Goal: Feedback & Contribution: Leave review/rating

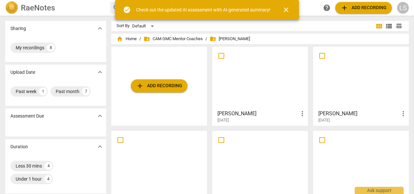
click at [268, 88] on div at bounding box center [260, 78] width 91 height 58
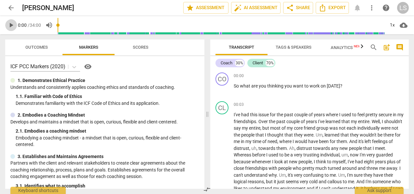
click at [13, 26] on span "play_arrow" at bounding box center [11, 25] width 8 height 8
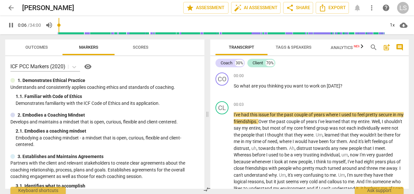
type input "6"
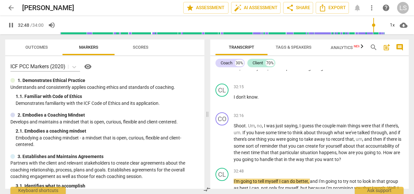
scroll to position [3185, 0]
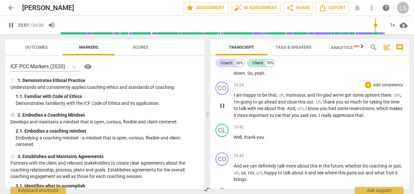
click at [297, 111] on span "," at bounding box center [297, 108] width 2 height 5
type input "1983"
click at [12, 28] on span "pause" at bounding box center [11, 25] width 8 height 8
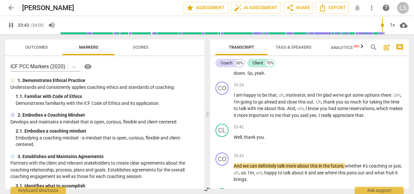
scroll to position [3296, 0]
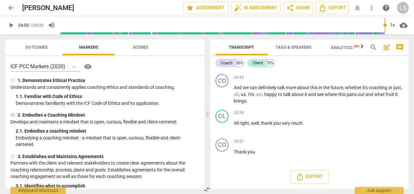
type input "2040"
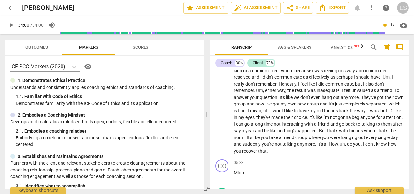
scroll to position [0, 0]
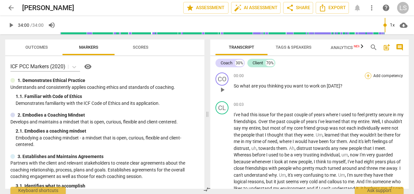
click at [367, 78] on div "+" at bounding box center [368, 75] width 7 height 7
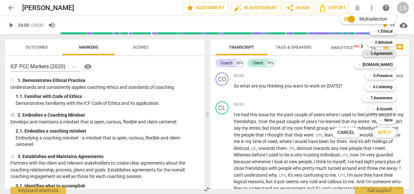
click at [373, 52] on b "3.Agreement" at bounding box center [382, 54] width 22 height 8
click at [384, 132] on span "Apply" at bounding box center [385, 132] width 14 height 7
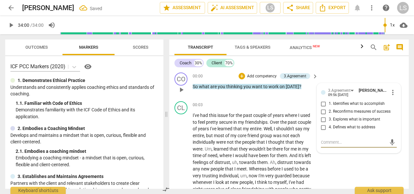
click at [320, 105] on input "1. Identifies what to accomplish" at bounding box center [324, 104] width 10 height 8
checkbox input "true"
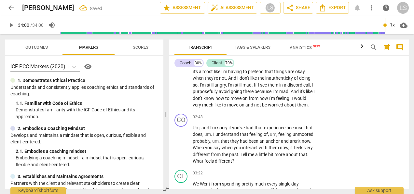
scroll to position [228, 0]
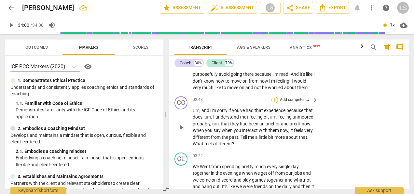
click at [275, 103] on div "+" at bounding box center [275, 99] width 7 height 7
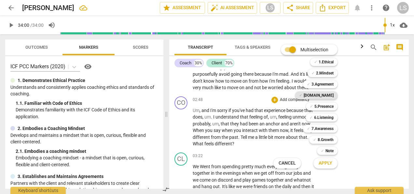
click at [325, 94] on b "[DOMAIN_NAME]" at bounding box center [319, 95] width 30 height 8
click at [325, 118] on b "6.Listening" at bounding box center [324, 117] width 20 height 8
drag, startPoint x: 328, startPoint y: 152, endPoint x: 328, endPoint y: 163, distance: 10.4
click at [328, 153] on b "Note" at bounding box center [330, 151] width 8 height 8
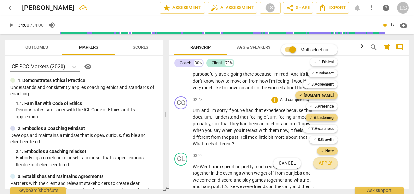
click at [327, 165] on span "Apply" at bounding box center [326, 163] width 14 height 7
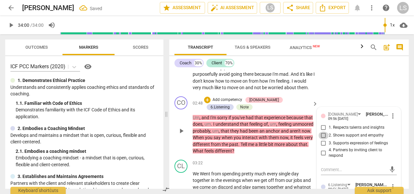
click at [323, 139] on input "2. Shows support and empathy" at bounding box center [324, 135] width 10 height 8
checkbox input "true"
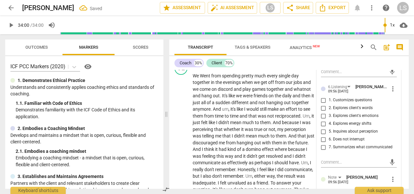
click at [321, 135] on input "5. Inquires about perception" at bounding box center [324, 131] width 10 height 8
checkbox input "true"
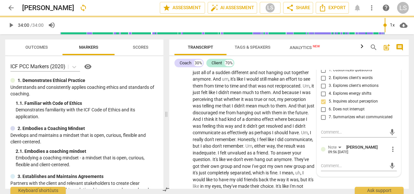
scroll to position [391, 0]
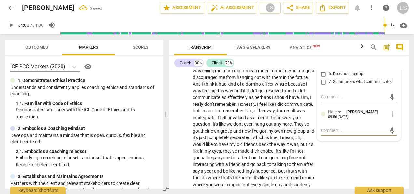
click at [333, 133] on textarea at bounding box center [353, 130] width 65 height 6
type textarea "C"
type textarea "Co"
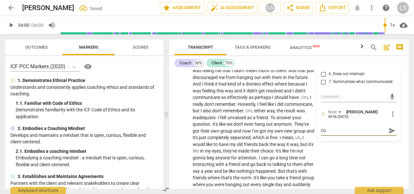
type textarea "Coa"
type textarea "Coac"
type textarea "Coach"
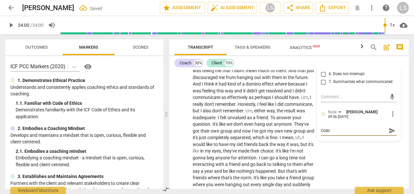
type textarea "Coach"
type textarea "Coach u"
type textarea "Coach us"
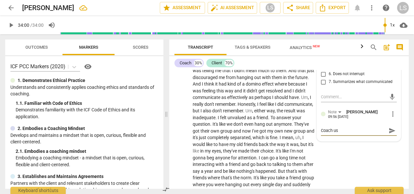
type textarea "Coach use"
type textarea "Coach uses"
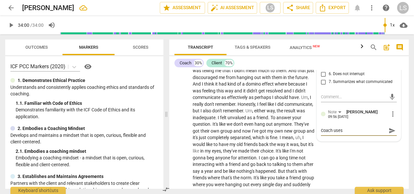
type textarea "Coach uses"
type textarea "Coach uses h"
type textarea "Coach uses hi"
type textarea "Coach uses his"
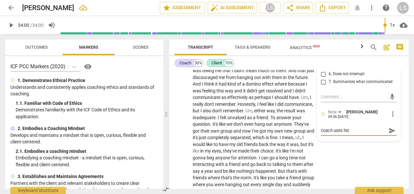
type textarea "Coach uses his o"
type textarea "Coach uses his ow"
type textarea "Coach uses his own"
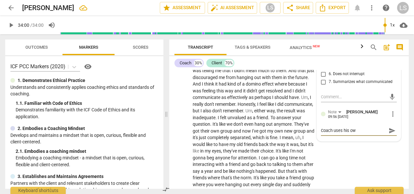
type textarea "Coach uses his own"
type textarea "Coach uses his own w"
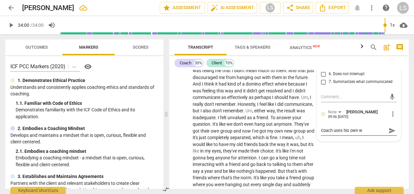
type textarea "Coach uses his own wo"
type textarea "Coach uses his own wor"
type textarea "Coach uses his own word"
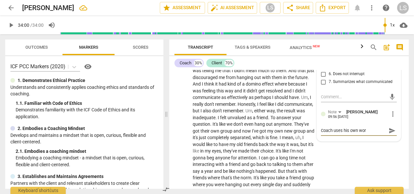
type textarea "Coach uses his own word"
type textarea "Coach uses his own words"
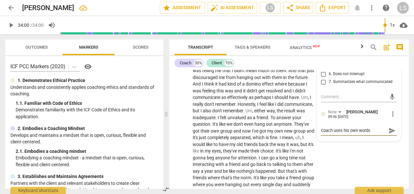
type textarea "Coach uses his own words h"
type textarea "Coach uses his own words he"
type textarea "Coach uses his own words her"
type textarea "Coach uses his own words here"
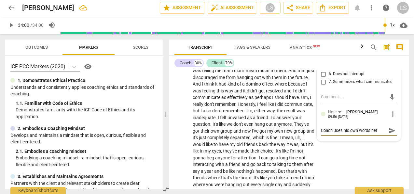
type textarea "Coach uses his own words here"
type textarea "Coach uses his own words here ""
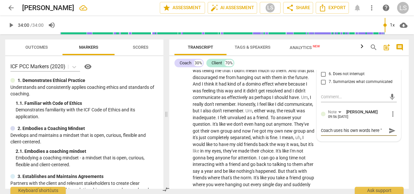
type textarea "Coach uses his own words here"
type textarea "Coach uses his own words here:"
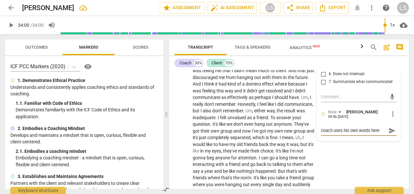
type textarea "Coach uses his own words here:"
type textarea "Coach uses his own words here: u"
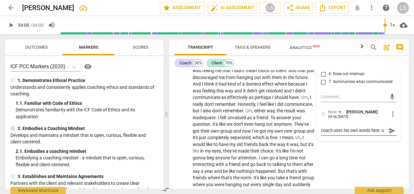
type textarea "Coach uses his own words here: un"
type textarea "Coach uses his own words here: unm"
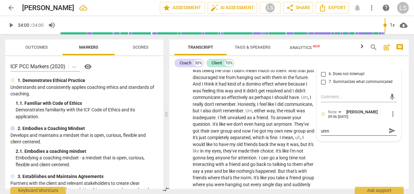
type textarea "Coach uses his own words here: unmo"
type textarea "Coach uses his own words here: unmoo"
type textarea "Coach uses his own words here: unmoor"
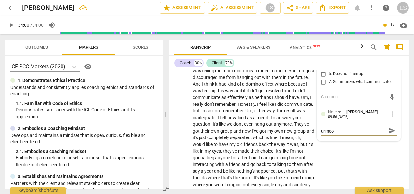
type textarea "Coach uses his own words here: unmoor"
type textarea "Coach uses his own words here: unmoore"
type textarea "Coach uses his own words here: unmoored"
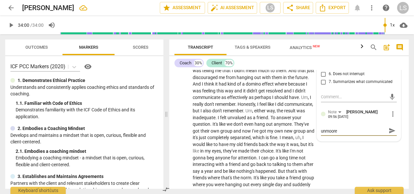
scroll to position [0, 0]
type textarea "Coach uses his own words here: unmoored"
type textarea "Coach uses his own words here: unmoored a"
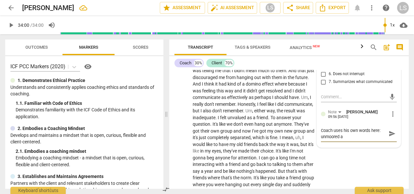
type textarea "Coach uses his own words here: unmoored an"
type textarea "Coach uses his own words here: unmoored and"
type textarea "Coach uses his own words here: unmoored and a"
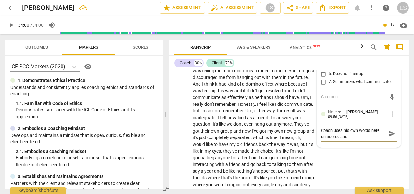
type textarea "Coach uses his own words here: unmoored and a"
type textarea "Coach uses his own words here: unmoored and an"
type textarea "Coach uses his own words here: unmoored and anc"
type textarea "Coach uses his own words here: unmoored and anch"
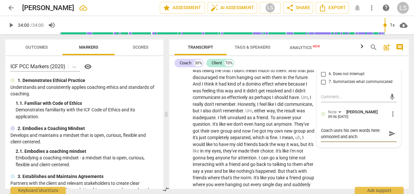
type textarea "Coach uses his own words here: unmoored and ancho"
type textarea "Coach uses his own words here: unmoored and anchor"
type textarea "Coach uses his own words here unmoored and anchor"
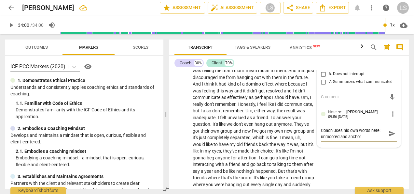
type textarea "Coach uses his own words here unmoored and anchor"
click at [361, 135] on textarea "Coach uses his own words here unmoored and anchor" at bounding box center [353, 133] width 65 height 12
type textarea "Coach uses his own [PERSON_NAME] unmoored and anchor"
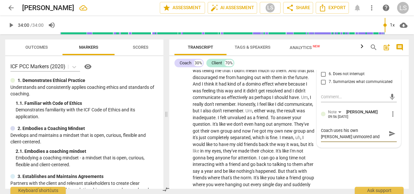
type textarea "Coach uses his own cohere unmoored and anchor"
type textarea "Coach uses his own conhere unmoored and anchor"
type textarea "Coach uses his own conchere unmoored and anchor"
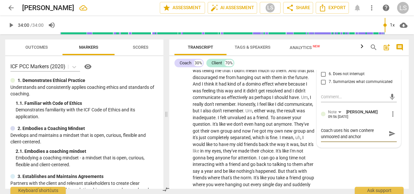
type textarea "Coach uses his own conchere unmoored and anchor"
type textarea "Coach uses his own concehere unmoored and anchor"
type textarea "Coach uses his own concethere unmoored and anchor"
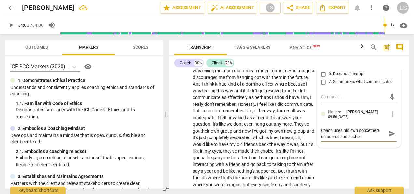
type textarea "Coach uses his own concehere unmoored and anchor"
type textarea "Coach uses his own concephere unmoored and anchor"
type textarea "Coach uses his own concepthere unmoored and anchor"
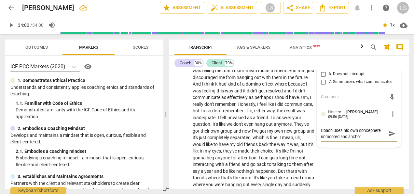
type textarea "Coach uses his own concepthere unmoored and anchor"
type textarea "Coach uses his own conceptshere unmoored and anchor"
type textarea "Coach uses his own concepts here unmoored and anchor"
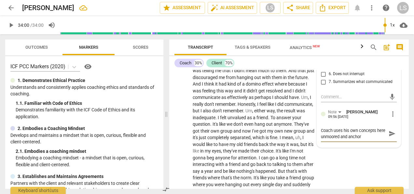
type textarea "Coach uses his own concepts here (unmoored and anchor"
type textarea "Coach uses his own concepts here (unmoored and anchor)"
type textarea "Coach uses his own concepts here (unmoored and anchor)."
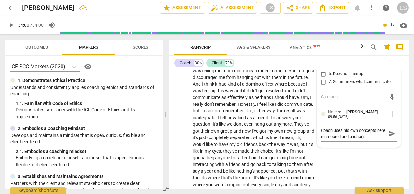
scroll to position [587, 0]
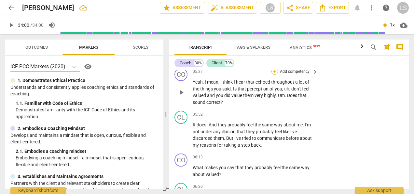
type textarea "Coach uses his own concepts here (unmoored and anchor)."
click at [274, 75] on div "+" at bounding box center [275, 71] width 7 height 7
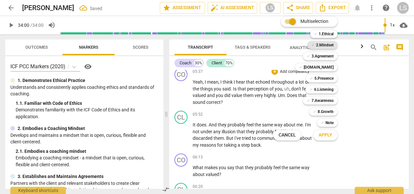
click at [324, 43] on b "2.Mindset" at bounding box center [325, 45] width 18 height 8
click at [324, 69] on b "[DOMAIN_NAME]" at bounding box center [319, 67] width 30 height 8
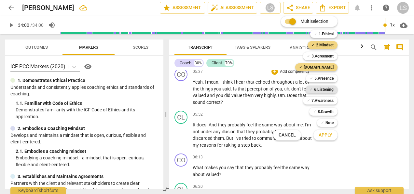
drag, startPoint x: 325, startPoint y: 91, endPoint x: 325, endPoint y: 121, distance: 30.0
click at [325, 91] on b "6.Listening" at bounding box center [324, 89] width 20 height 8
click at [328, 137] on span "Apply" at bounding box center [326, 135] width 14 height 7
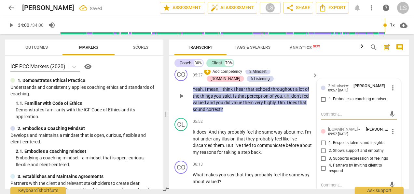
click at [321, 103] on input "1. Embodies a coaching mindset" at bounding box center [324, 99] width 10 height 8
checkbox input "true"
click at [324, 162] on input "3. Supports expression of feelings" at bounding box center [324, 158] width 10 height 8
checkbox input "true"
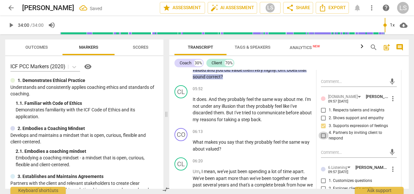
click at [323, 139] on input "4. Partners by inviting client to respond" at bounding box center [324, 135] width 10 height 8
checkbox input "true"
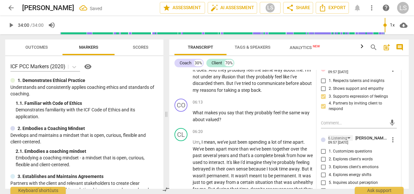
scroll to position [684, 0]
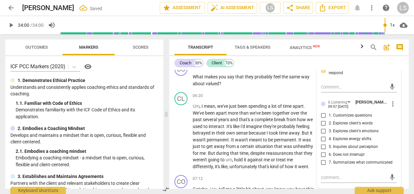
click at [322, 166] on input "7. Summarizes what communicated" at bounding box center [324, 162] width 10 height 8
checkbox input "true"
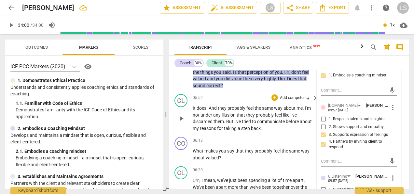
scroll to position [619, 0]
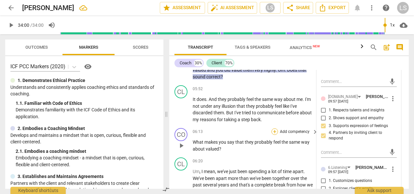
click at [276, 135] on div "+" at bounding box center [275, 131] width 7 height 7
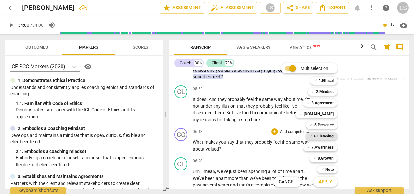
drag, startPoint x: 314, startPoint y: 135, endPoint x: 317, endPoint y: 138, distance: 3.9
click at [315, 135] on b "6.Listening" at bounding box center [324, 136] width 20 height 8
drag, startPoint x: 317, startPoint y: 138, endPoint x: 313, endPoint y: 92, distance: 45.8
click at [313, 92] on span "✓" at bounding box center [313, 92] width 3 height 8
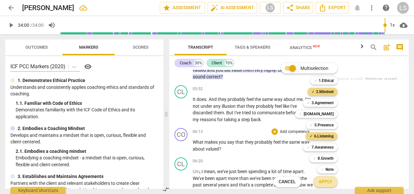
click at [321, 183] on span "Apply" at bounding box center [326, 181] width 14 height 7
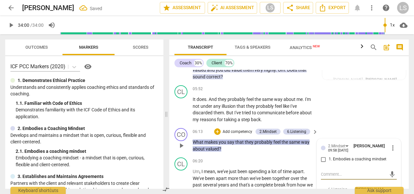
click at [322, 163] on input "1. Embodies a coaching mindset" at bounding box center [324, 159] width 10 height 8
checkbox input "true"
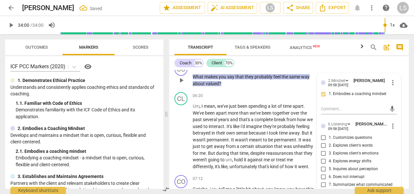
click at [325, 173] on input "5. Inquires about perception" at bounding box center [324, 169] width 10 height 8
checkbox input "true"
click at [218, 69] on div "+" at bounding box center [217, 66] width 7 height 7
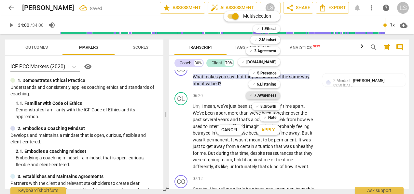
click at [268, 96] on b "7.Awareness" at bounding box center [265, 95] width 22 height 8
click at [273, 131] on span "Apply" at bounding box center [269, 129] width 14 height 7
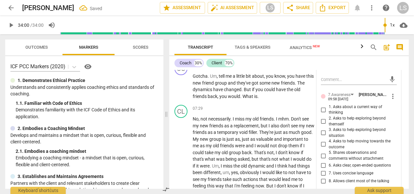
scroll to position [815, 0]
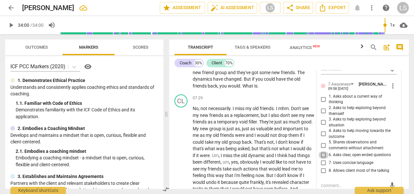
click at [323, 159] on input "6. Asks clear, open-ended questions" at bounding box center [324, 155] width 10 height 8
checkbox input "true"
click at [323, 167] on input "7. Uses concise language" at bounding box center [324, 163] width 10 height 8
checkbox input "true"
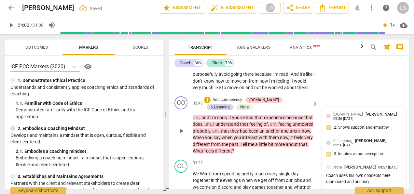
scroll to position [261, 0]
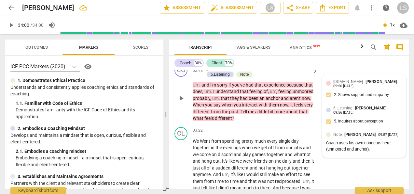
click at [357, 152] on div "Coach uses his own concepts here (unmoored and anchor)." at bounding box center [364, 146] width 76 height 12
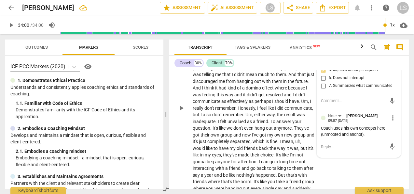
scroll to position [424, 0]
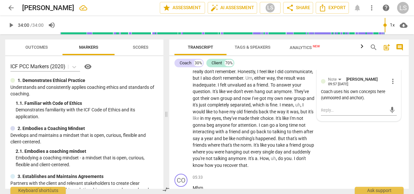
click at [367, 101] on div "Coach uses his own concepts here (unmoored and anchor)." at bounding box center [359, 95] width 76 height 12
click at [390, 85] on span "more_vert" at bounding box center [393, 81] width 8 height 8
click at [388, 87] on li "Edit" at bounding box center [397, 87] width 22 height 12
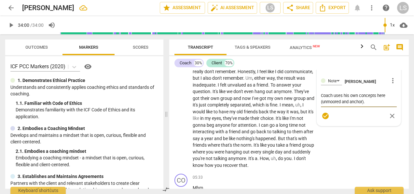
click at [369, 105] on textarea "Coach uses his own concepts here (unmoored and anchor)." at bounding box center [359, 98] width 76 height 12
type textarea "Coach uses his own concepts here (unmoored and anchor)."
type textarea "Coach uses his own concepts here (unmoored and anchor). A"
type textarea "Coach uses his own concepts here (unmoored and anchor). Al"
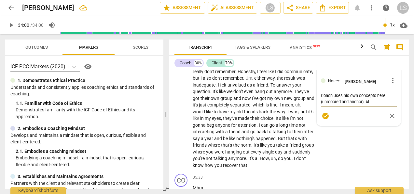
type textarea "Coach uses his own concepts here (unmoored and anchor). Al"
type textarea "Coach uses his own concepts here (unmoored and anchor). Als"
type textarea "Coach uses his own concepts here (unmoored and anchor). Also"
type textarea "Coach uses his own concepts here (unmoored and anchor). Also,"
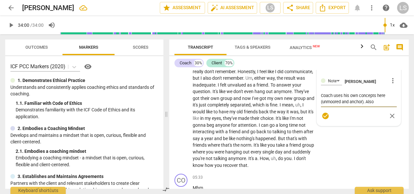
type textarea "Coach uses his own concepts here (unmoored and anchor). Also,"
type textarea "Coach uses his own concepts here (unmoored and anchor). Also, c"
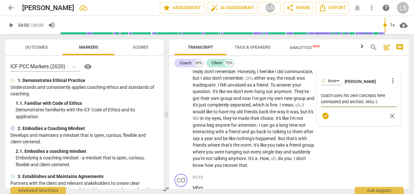
type textarea "Coach uses his own concepts here (unmoored and anchor). Also, co"
type textarea "Coach uses his own concepts here (unmoored and anchor). Also, coa"
type textarea "Coach uses his own concepts here (unmoored and anchor). Also, coac"
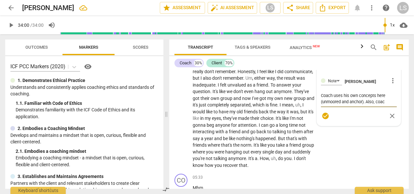
type textarea "Coach uses his own concepts here (unmoored and anchor). Also, coach"
type textarea "Coach uses his own concepts here (unmoored and anchor). Also, coach c"
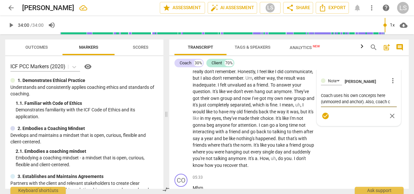
type textarea "Coach uses his own concepts here (unmoored and anchor). Also, coach co"
type textarea "Coach uses his own concepts here (unmoored and anchor). Also, coach cou"
type textarea "Coach uses his own concepts here (unmoored and anchor). Also, coach coul"
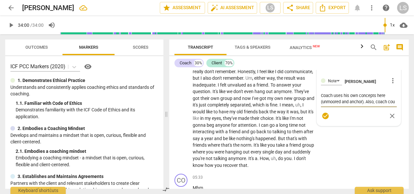
type textarea "Coach uses his own concepts here (unmoored and anchor). Also, coach coul"
type textarea "Coach uses his own concepts here (unmoored and anchor). Also, coach could"
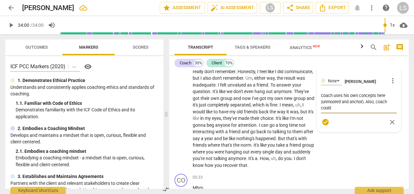
type textarea "Coach uses his own concepts here (unmoored and anchor). Also, coach could a"
type textarea "Coach uses his own concepts here (unmoored and anchor). Also, coach could av"
type textarea "Coach uses his own concepts here (unmoored and anchor). Also, coach could avo"
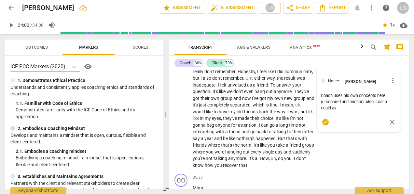
type textarea "Coach uses his own concepts here (unmoored and anchor). Also, coach could avo"
type textarea "Coach uses his own concepts here (unmoored and anchor). Also, coach could avoi"
type textarea "Coach uses his own concepts here (unmoored and anchor). Also, coach could avoic"
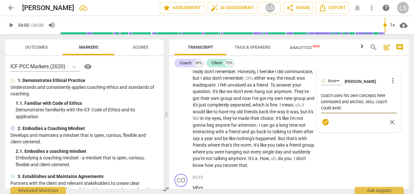
type textarea "Coach uses his own concepts here (unmoored and anchor). Also, coach could avoice"
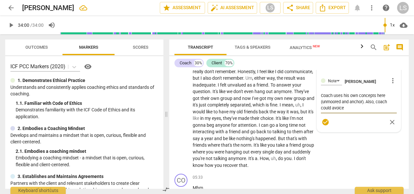
type textarea "Coach uses his own concepts here (unmoored and anchor). Also, coach could avoice"
type textarea "Coach uses his own concepts here (unmoored and anchor). Also, coach could avoic"
type textarea "Coach uses his own concepts here (unmoored and anchor). Also, coach could avoi"
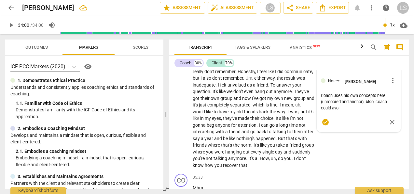
type textarea "Coach uses his own concepts here (unmoored and anchor). Also, coach could avoid"
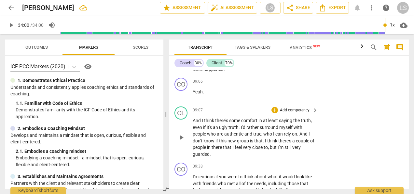
scroll to position [978, 0]
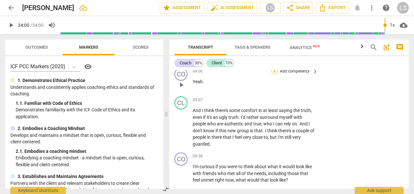
click at [276, 74] on div "+" at bounding box center [275, 71] width 7 height 7
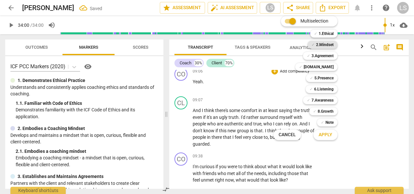
click at [326, 42] on b "2.Mindset" at bounding box center [325, 45] width 18 height 8
click at [328, 65] on b "[DOMAIN_NAME]" at bounding box center [319, 67] width 30 height 8
click at [327, 135] on span "Apply" at bounding box center [326, 134] width 14 height 7
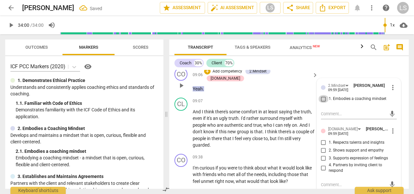
click at [324, 103] on input "1. Embodies a coaching mindset" at bounding box center [324, 99] width 10 height 8
click at [322, 162] on input "3. Supports expression of feelings" at bounding box center [324, 158] width 10 height 8
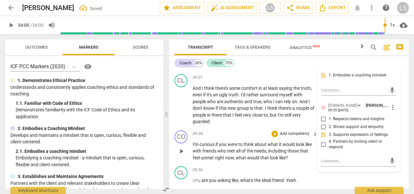
scroll to position [1010, 0]
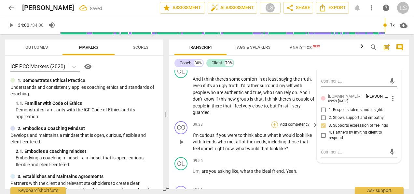
click at [275, 128] on div "+" at bounding box center [275, 124] width 7 height 7
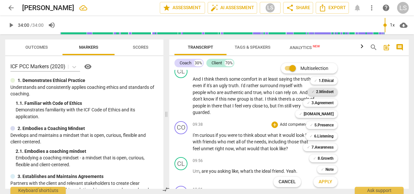
click at [326, 88] on b "2.Mindset" at bounding box center [325, 92] width 18 height 8
click at [315, 146] on b "7.Awareness" at bounding box center [323, 147] width 22 height 8
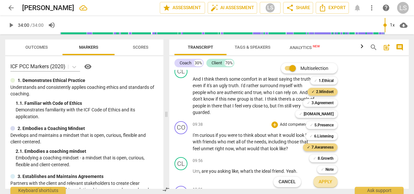
click at [328, 182] on span "Apply" at bounding box center [326, 181] width 14 height 7
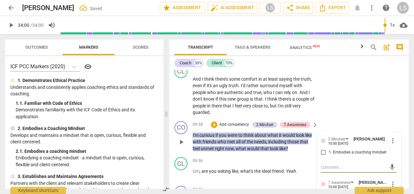
click at [325, 156] on input "1. Embodies a coaching mindset" at bounding box center [324, 152] width 10 height 8
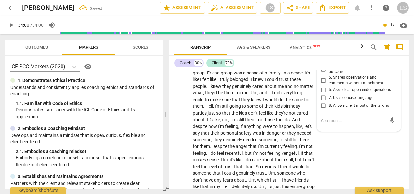
scroll to position [1140, 0]
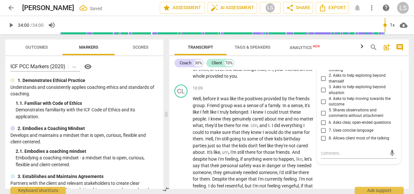
click at [322, 93] on input "3. Asks to help exploring beyond situation" at bounding box center [324, 90] width 10 height 8
drag, startPoint x: 324, startPoint y: 128, endPoint x: 325, endPoint y: 131, distance: 3.4
click at [324, 126] on input "6. Asks clear, open-ended questions" at bounding box center [324, 123] width 10 height 8
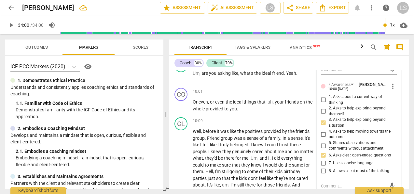
click at [324, 104] on input "1. Asks about a current way of thinking" at bounding box center [324, 100] width 10 height 8
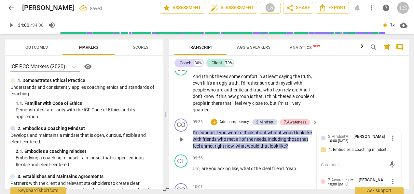
scroll to position [1010, 0]
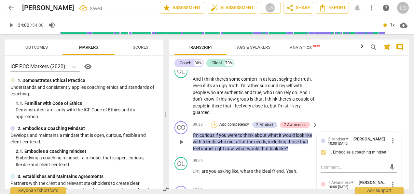
click at [215, 128] on div "+" at bounding box center [214, 124] width 7 height 7
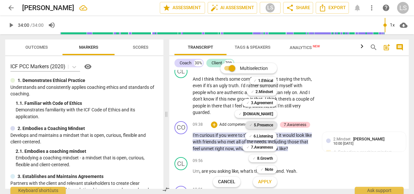
click at [264, 127] on b "5.Presence" at bounding box center [263, 125] width 19 height 8
click at [262, 180] on span "Apply" at bounding box center [265, 181] width 14 height 7
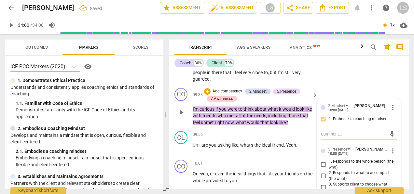
scroll to position [1075, 0]
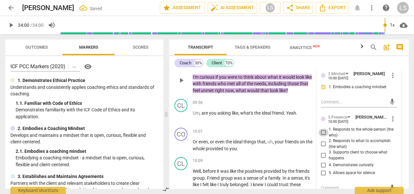
click at [321, 134] on input "1. Responds to the whole person (the who)" at bounding box center [324, 132] width 10 height 8
drag, startPoint x: 322, startPoint y: 170, endPoint x: 348, endPoint y: 171, distance: 26.4
click at [323, 169] on input "4. Demonstrates curiosity" at bounding box center [324, 165] width 10 height 8
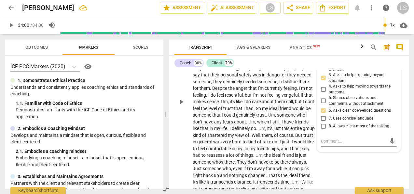
scroll to position [1401, 0]
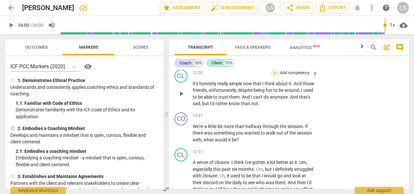
click at [276, 76] on div "+" at bounding box center [275, 73] width 7 height 7
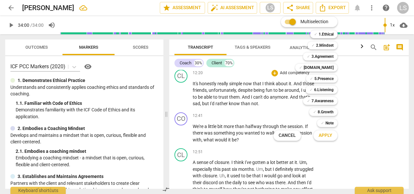
click at [325, 40] on div "✓ 2.Mindset 2" at bounding box center [326, 45] width 42 height 11
click at [327, 47] on b "2.Mindset" at bounding box center [325, 45] width 18 height 8
click at [327, 69] on b "[DOMAIN_NAME]" at bounding box center [319, 68] width 30 height 8
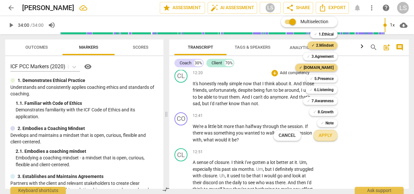
click at [329, 140] on button "Apply" at bounding box center [326, 135] width 24 height 12
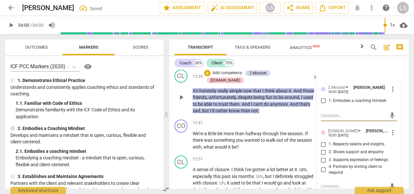
click at [324, 104] on input "1. Embodies a coaching mindset" at bounding box center [324, 101] width 10 height 8
click at [321, 164] on input "3. Supports expression of feelings" at bounding box center [324, 160] width 10 height 8
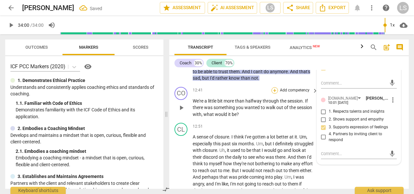
click at [273, 88] on div "+" at bounding box center [275, 90] width 7 height 7
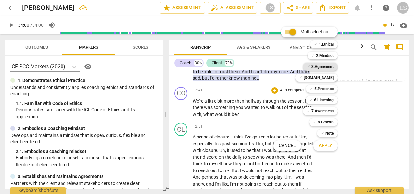
click at [326, 65] on b "3.Agreement" at bounding box center [323, 67] width 22 height 8
click at [324, 141] on button "Apply" at bounding box center [326, 145] width 24 height 12
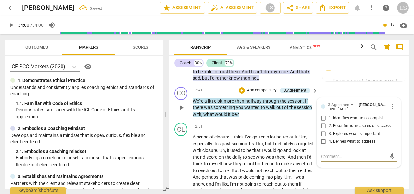
click at [324, 114] on input "1. Identifies what to accomplish" at bounding box center [324, 118] width 10 height 8
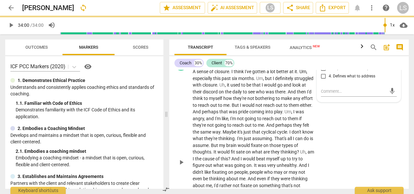
scroll to position [1466, 0]
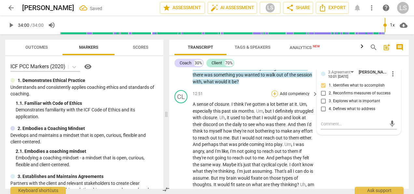
click at [275, 95] on div "+" at bounding box center [275, 93] width 7 height 7
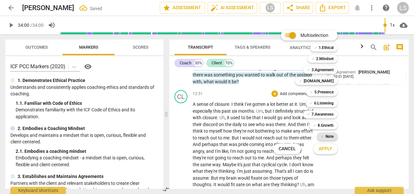
click at [329, 133] on b "Note" at bounding box center [330, 136] width 8 height 8
click at [332, 151] on span "Apply" at bounding box center [326, 148] width 14 height 7
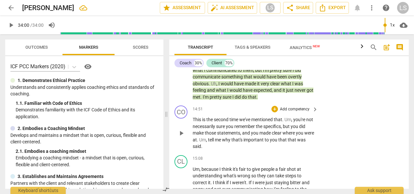
scroll to position [1690, 0]
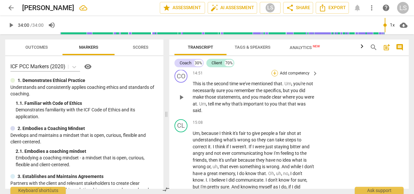
click at [276, 73] on div "+" at bounding box center [275, 73] width 7 height 7
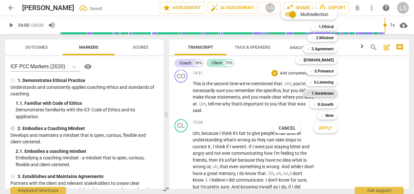
click at [326, 93] on b "7.Awareness" at bounding box center [323, 93] width 22 height 8
click at [330, 39] on b "2.Mindset" at bounding box center [325, 38] width 18 height 8
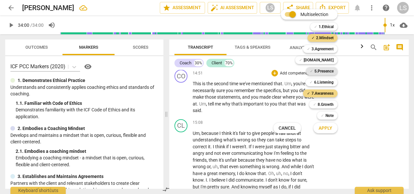
click at [323, 71] on b "5.Presence" at bounding box center [324, 71] width 19 height 8
click at [323, 129] on span "Apply" at bounding box center [326, 128] width 14 height 7
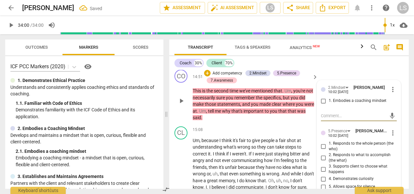
click at [323, 98] on input "1. Embodies a coaching mindset" at bounding box center [324, 101] width 10 height 8
click at [321, 143] on input "1. Responds to the whole person (the who)" at bounding box center [324, 146] width 10 height 8
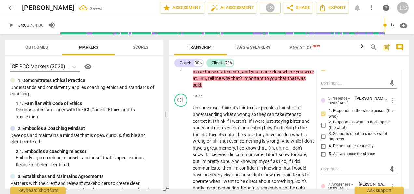
click at [321, 142] on input "4. Demonstrates curiosity" at bounding box center [324, 146] width 10 height 8
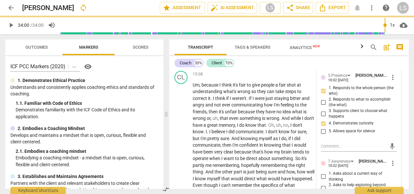
scroll to position [1755, 0]
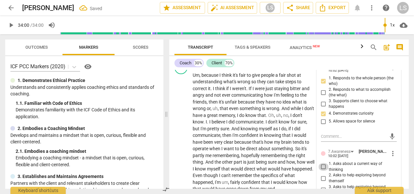
click at [320, 164] on input "1. Asks about a current way of thinking" at bounding box center [324, 167] width 10 height 8
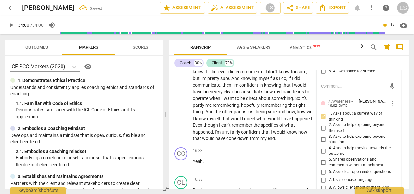
scroll to position [1820, 0]
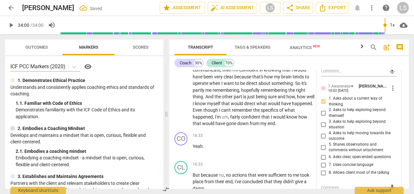
click at [322, 145] on input "5. Shares observations and comments without attachment" at bounding box center [324, 147] width 10 height 8
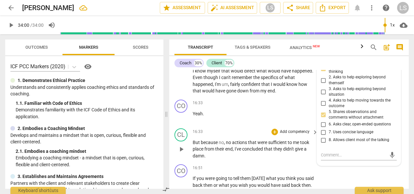
scroll to position [1885, 0]
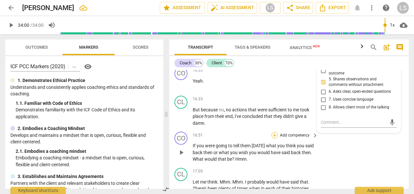
click at [273, 132] on div "+" at bounding box center [275, 135] width 7 height 7
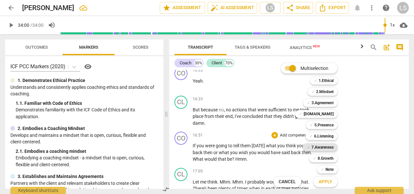
click at [325, 149] on b "7.Awareness" at bounding box center [323, 147] width 22 height 8
click at [323, 179] on span "Apply" at bounding box center [326, 181] width 14 height 7
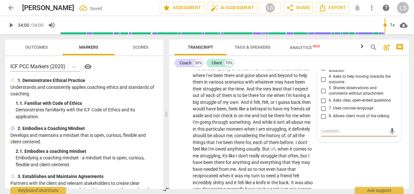
scroll to position [1972, 0]
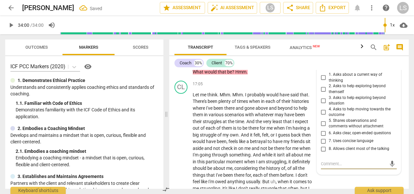
click at [321, 98] on input "3. Asks to help exploring beyond situation" at bounding box center [324, 100] width 10 height 8
click at [322, 129] on input "6. Asks clear, open-ended questions" at bounding box center [324, 133] width 10 height 8
click at [325, 139] on input "7. Uses concise language" at bounding box center [324, 141] width 10 height 8
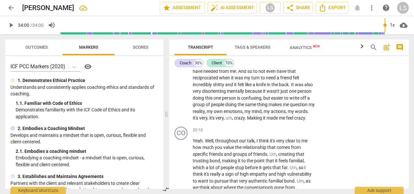
scroll to position [2135, 0]
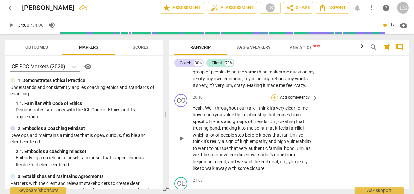
click at [275, 101] on div "+" at bounding box center [275, 97] width 7 height 7
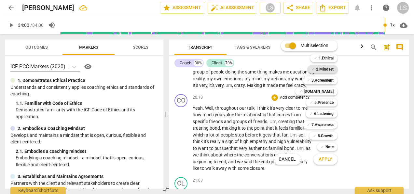
click at [323, 66] on b "2.Mindset" at bounding box center [325, 69] width 18 height 8
click at [335, 92] on div "✓ [DOMAIN_NAME]" at bounding box center [317, 91] width 42 height 8
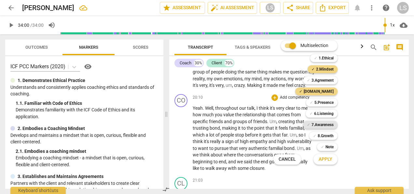
click at [331, 124] on b "7.Awareness" at bounding box center [323, 125] width 22 height 8
click at [326, 162] on button "Apply" at bounding box center [326, 159] width 24 height 12
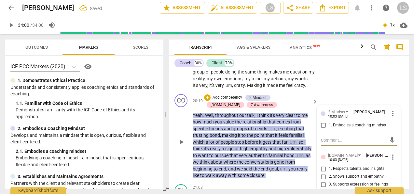
click at [320, 129] on input "1. Embodies a coaching mindset" at bounding box center [324, 125] width 10 height 8
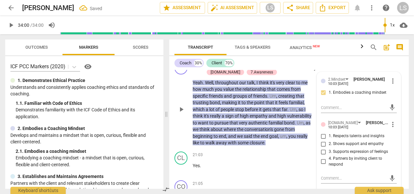
click at [322, 155] on input "3. Supports expression of feelings" at bounding box center [324, 152] width 10 height 8
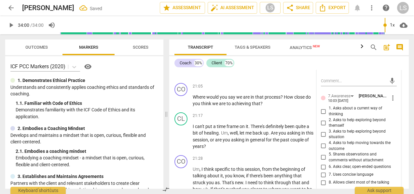
scroll to position [2266, 0]
click at [323, 160] on input "5. Shares observations and comments without attachment" at bounding box center [324, 156] width 10 height 8
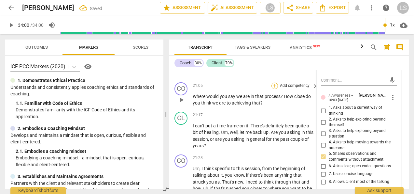
click at [274, 89] on div "+" at bounding box center [275, 85] width 7 height 7
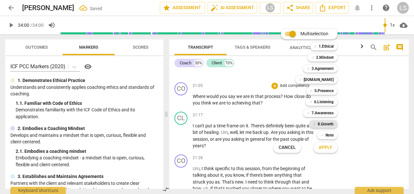
click at [324, 121] on b "8.Growth" at bounding box center [326, 124] width 16 height 8
click at [327, 113] on b "7.Awareness" at bounding box center [323, 113] width 22 height 8
click at [326, 146] on span "Apply" at bounding box center [326, 147] width 14 height 7
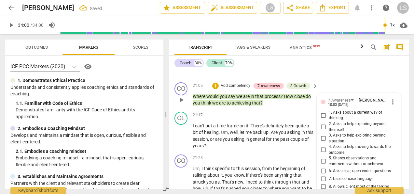
scroll to position [2342, 0]
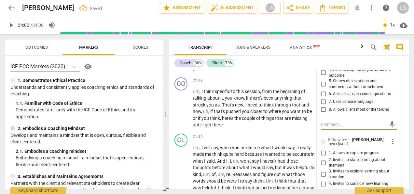
click at [323, 98] on input "6. Asks clear, open-ended questions" at bounding box center [324, 94] width 10 height 8
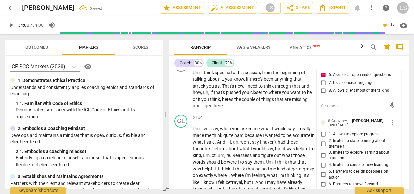
scroll to position [2375, 0]
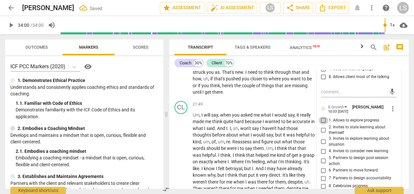
click at [324, 124] on input "1. Allows to explore progress" at bounding box center [324, 120] width 10 height 8
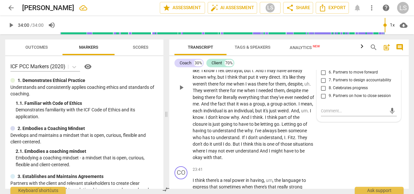
scroll to position [2538, 0]
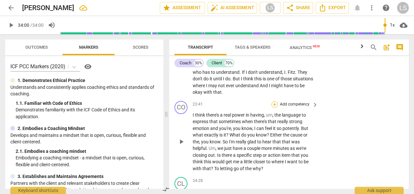
click at [276, 108] on div "+" at bounding box center [275, 104] width 7 height 7
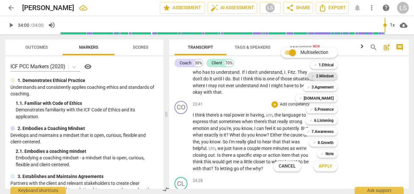
click at [319, 74] on b "2.Mindset" at bounding box center [325, 76] width 18 height 8
click at [303, 100] on span "✓" at bounding box center [300, 98] width 3 height 8
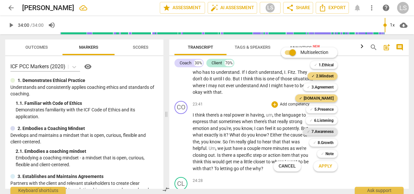
click at [323, 133] on b "7.Awareness" at bounding box center [323, 131] width 22 height 8
click at [327, 164] on span "Apply" at bounding box center [326, 166] width 14 height 7
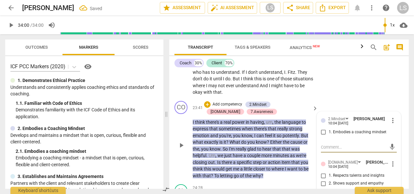
click at [322, 135] on input "1. Embodies a coaching mindset" at bounding box center [324, 132] width 10 height 8
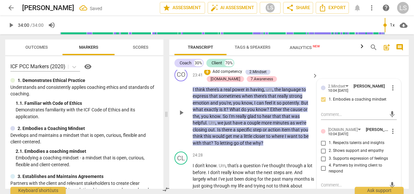
click at [321, 146] on input "1. Respects talents and insights" at bounding box center [324, 143] width 10 height 8
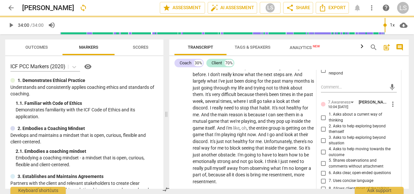
scroll to position [2701, 0]
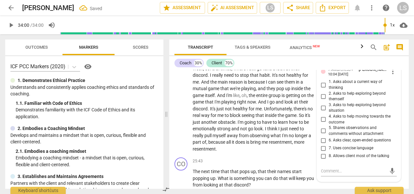
click at [323, 151] on input "7. Uses concise language" at bounding box center [324, 148] width 10 height 8
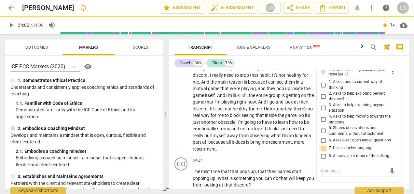
click at [323, 151] on input "7. Uses concise language" at bounding box center [324, 148] width 10 height 8
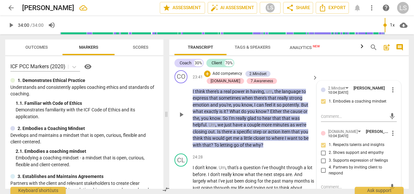
scroll to position [2538, 0]
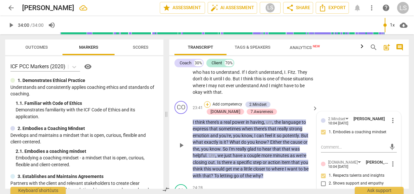
click at [206, 107] on div "+" at bounding box center [207, 104] width 7 height 7
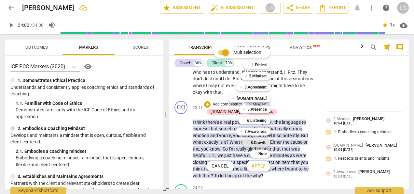
click at [259, 141] on b "8.Growth" at bounding box center [259, 142] width 16 height 8
click at [259, 166] on span "Apply" at bounding box center [259, 166] width 14 height 7
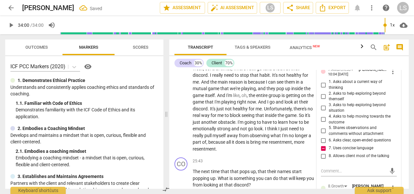
scroll to position [2799, 0]
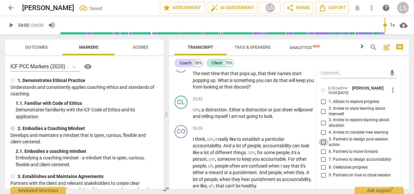
click at [322, 146] on input "5. Partners to design post-session action" at bounding box center [324, 142] width 10 height 8
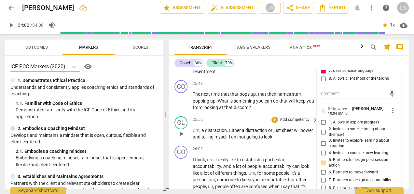
scroll to position [2766, 0]
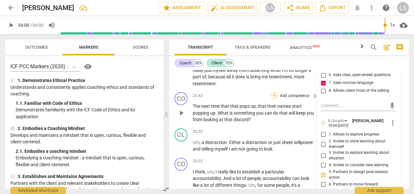
click at [275, 99] on div "+" at bounding box center [275, 95] width 7 height 7
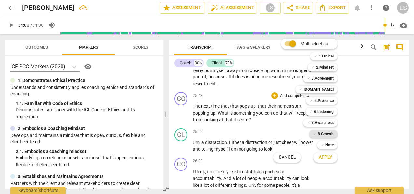
click at [317, 135] on div "✓ 8.Growth" at bounding box center [324, 134] width 28 height 8
click at [319, 121] on b "7.Awareness" at bounding box center [323, 123] width 22 height 8
click at [325, 157] on span "Apply" at bounding box center [326, 157] width 14 height 7
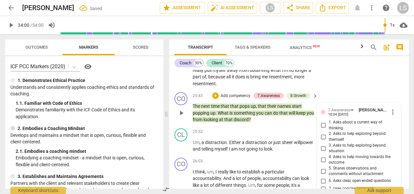
scroll to position [2853, 0]
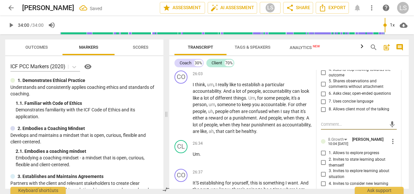
click at [321, 96] on input "6. Asks clear, open-ended questions" at bounding box center [324, 94] width 10 height 8
click at [321, 105] on input "7. Uses concise language" at bounding box center [324, 101] width 10 height 8
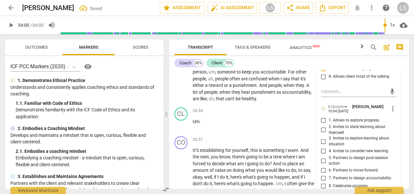
click at [324, 164] on input "5. Partners to design post-session action" at bounding box center [324, 160] width 10 height 8
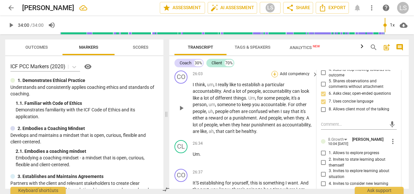
click at [276, 77] on div "+" at bounding box center [275, 74] width 7 height 7
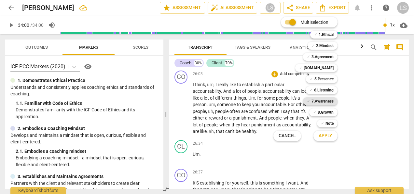
click at [317, 98] on b "7.Awareness" at bounding box center [323, 101] width 22 height 8
click at [330, 126] on b "Note" at bounding box center [330, 123] width 8 height 8
click at [330, 135] on span "Apply" at bounding box center [326, 135] width 14 height 7
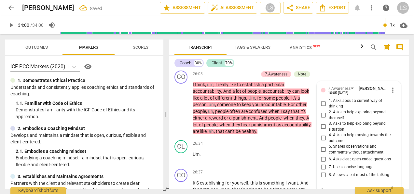
scroll to position [2918, 0]
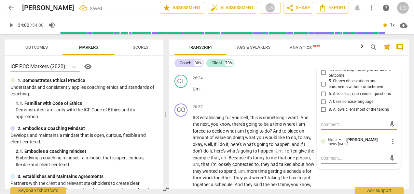
click at [323, 104] on input "7. Uses concise language" at bounding box center [324, 102] width 10 height 8
click at [330, 159] on div "mic" at bounding box center [359, 158] width 76 height 10
click at [330, 158] on div "mic" at bounding box center [359, 158] width 76 height 10
click at [330, 161] on textarea at bounding box center [353, 158] width 65 height 6
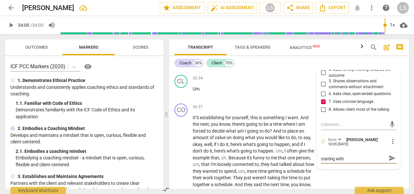
scroll to position [0, 0]
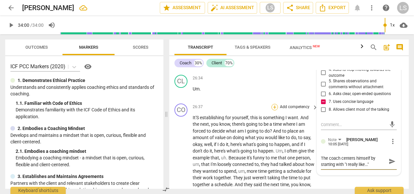
click at [275, 110] on div "+" at bounding box center [275, 107] width 7 height 7
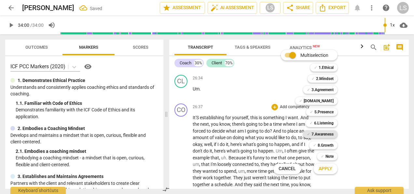
click at [326, 135] on b "7.Awareness" at bounding box center [323, 134] width 22 height 8
click at [327, 143] on b "8.Growth" at bounding box center [326, 145] width 16 height 8
click at [329, 154] on b "Note" at bounding box center [330, 156] width 8 height 8
click at [330, 168] on span "Apply" at bounding box center [326, 168] width 14 height 7
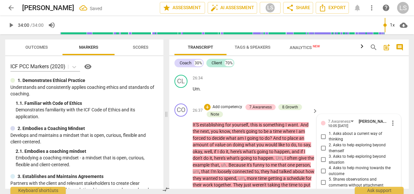
scroll to position [3021, 0]
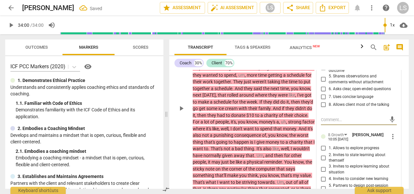
click at [321, 101] on input "7. Uses concise language" at bounding box center [324, 97] width 10 height 8
drag, startPoint x: 321, startPoint y: 102, endPoint x: 363, endPoint y: 119, distance: 45.6
click at [321, 101] on input "7. Uses concise language" at bounding box center [324, 97] width 10 height 8
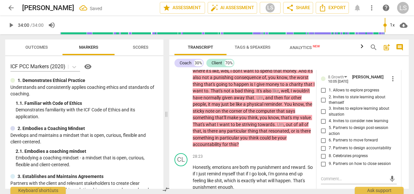
scroll to position [3086, 0]
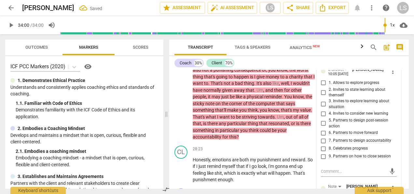
click at [324, 144] on input "7. Partners to design accountability" at bounding box center [324, 141] width 10 height 8
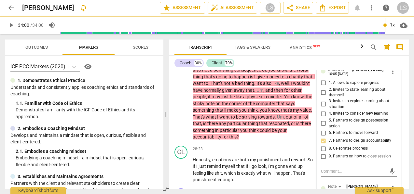
scroll to position [3152, 0]
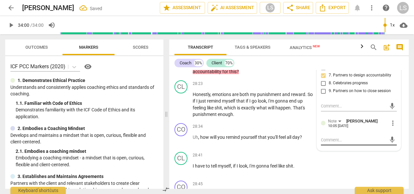
click at [341, 143] on textarea at bounding box center [353, 140] width 65 height 6
click at [273, 130] on div "+" at bounding box center [275, 126] width 7 height 7
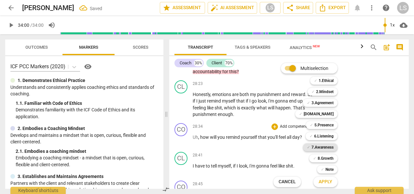
click at [328, 147] on b "7.Awareness" at bounding box center [323, 147] width 22 height 8
click at [327, 159] on b "8.Growth" at bounding box center [326, 158] width 16 height 8
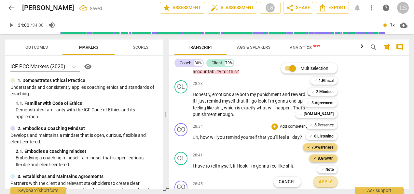
click at [329, 183] on span "Apply" at bounding box center [326, 181] width 14 height 7
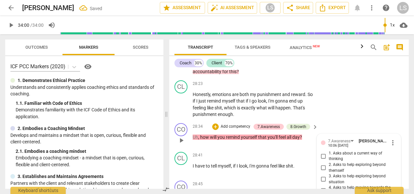
scroll to position [3269, 0]
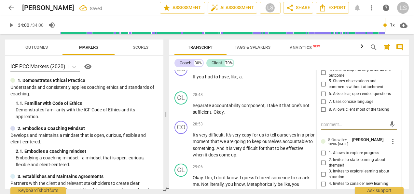
click at [322, 98] on input "6. Asks clear, open-ended questions" at bounding box center [324, 94] width 10 height 8
click at [322, 106] on input "7. Uses concise language" at bounding box center [324, 102] width 10 height 8
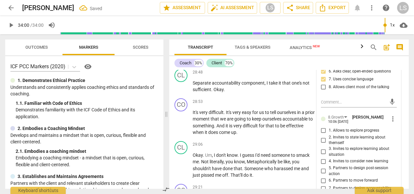
scroll to position [3302, 0]
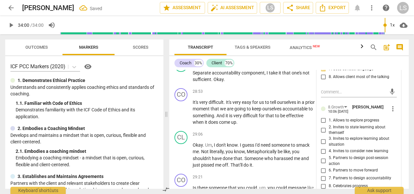
click at [324, 182] on input "7. Partners to design accountability" at bounding box center [324, 178] width 10 height 8
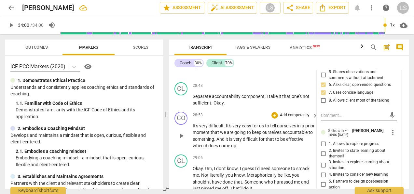
scroll to position [3269, 0]
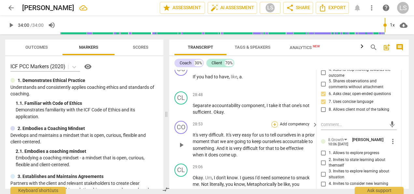
click at [275, 127] on div "+" at bounding box center [275, 124] width 7 height 7
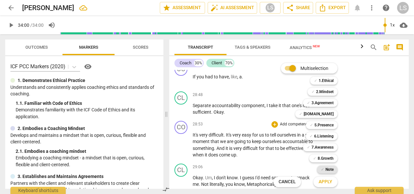
click at [328, 170] on b "Note" at bounding box center [330, 169] width 8 height 8
click at [326, 184] on span "Apply" at bounding box center [326, 181] width 14 height 7
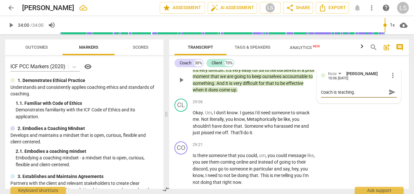
scroll to position [3334, 0]
click at [272, 148] on div "+ Add competency keyboard_arrow_right" at bounding box center [294, 144] width 49 height 7
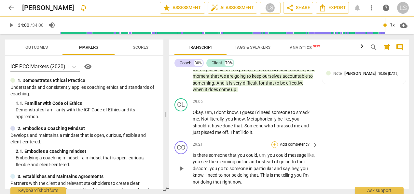
click at [273, 148] on div "+" at bounding box center [275, 144] width 7 height 7
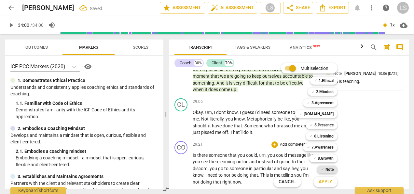
click at [330, 171] on b "Note" at bounding box center [330, 169] width 8 height 8
click at [329, 180] on span "Apply" at bounding box center [326, 181] width 14 height 7
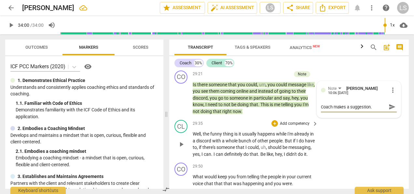
scroll to position [3432, 0]
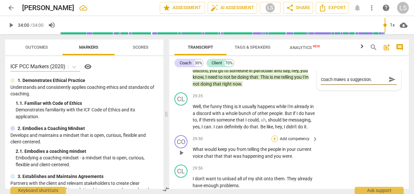
click at [274, 142] on div "+" at bounding box center [275, 138] width 7 height 7
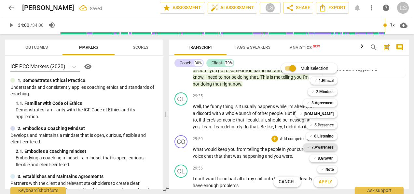
click at [323, 144] on b "7.Awareness" at bounding box center [323, 147] width 22 height 8
drag, startPoint x: 322, startPoint y: 157, endPoint x: 325, endPoint y: 185, distance: 28.9
click at [322, 158] on b "8.Growth" at bounding box center [326, 158] width 16 height 8
click at [325, 180] on span "Apply" at bounding box center [326, 181] width 14 height 7
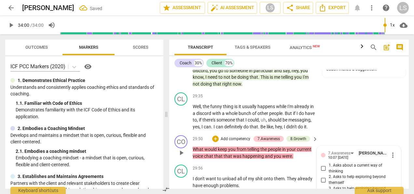
scroll to position [3569, 0]
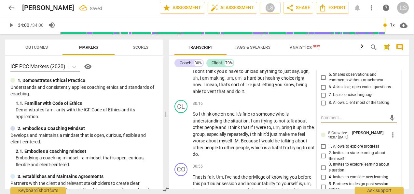
click at [322, 91] on input "6. Asks clear, open-ended questions" at bounding box center [324, 87] width 10 height 8
click at [321, 99] on input "7. Uses concise language" at bounding box center [324, 95] width 10 height 8
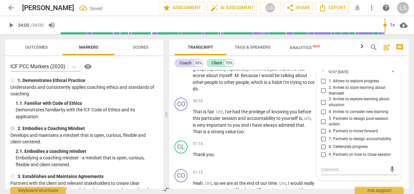
click at [322, 135] on input "6. Partners to move forward" at bounding box center [324, 131] width 10 height 8
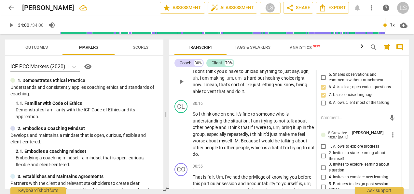
click at [273, 64] on div "+" at bounding box center [275, 60] width 7 height 7
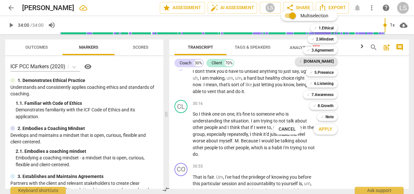
click at [327, 60] on b "[DOMAIN_NAME]" at bounding box center [319, 61] width 30 height 8
click at [327, 124] on button "Apply" at bounding box center [326, 129] width 24 height 12
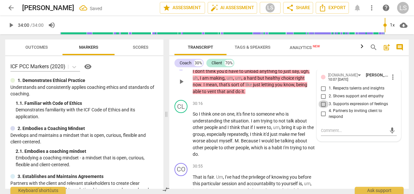
click at [324, 108] on input "3. Supports expression of feelings" at bounding box center [324, 104] width 10 height 8
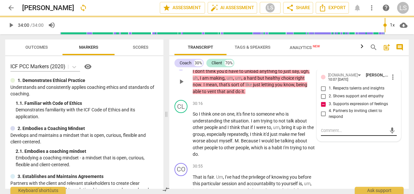
click at [341, 133] on textarea at bounding box center [353, 130] width 65 height 6
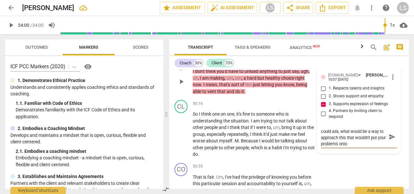
scroll to position [0, 0]
click at [339, 148] on textarea "Coach contradicts client. Coach could ask, what would be a way to approach this…" at bounding box center [353, 139] width 65 height 25
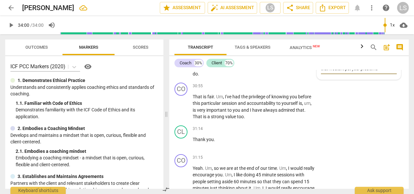
scroll to position [3634, 0]
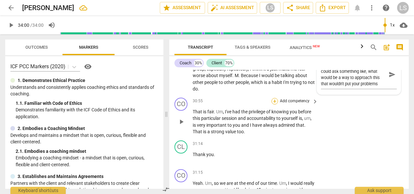
click at [274, 104] on div "+" at bounding box center [275, 101] width 7 height 7
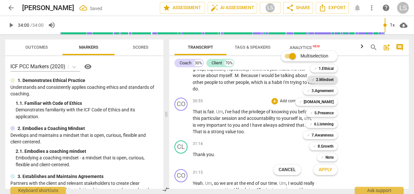
click at [324, 79] on b "2.Mindset" at bounding box center [325, 80] width 18 height 8
click at [328, 99] on b "[DOMAIN_NAME]" at bounding box center [319, 102] width 30 height 8
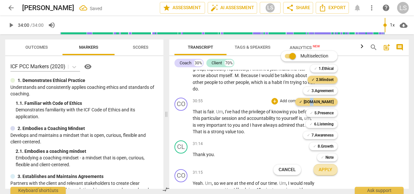
click at [333, 169] on button "Apply" at bounding box center [326, 170] width 24 height 12
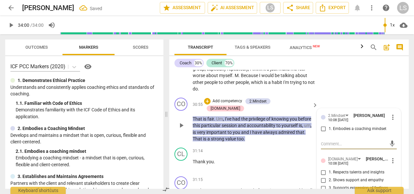
click at [323, 133] on input "1. Embodies a coaching mindset" at bounding box center [324, 129] width 10 height 8
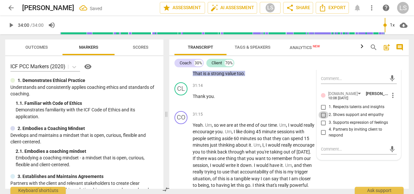
click at [322, 119] on input "2. Shows support and empathy" at bounding box center [324, 115] width 10 height 8
click at [322, 126] on input "3. Supports expression of feelings" at bounding box center [324, 123] width 10 height 8
click at [274, 118] on div "+" at bounding box center [275, 114] width 7 height 7
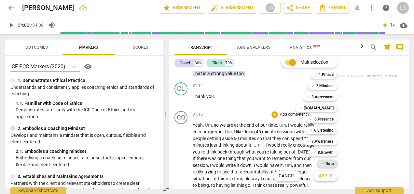
click at [326, 163] on b "Note" at bounding box center [330, 163] width 8 height 8
click at [334, 176] on button "Apply" at bounding box center [326, 176] width 24 height 12
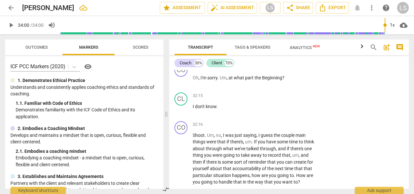
scroll to position [3922, 0]
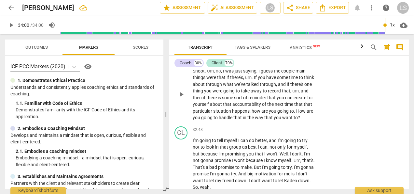
click at [272, 64] on div "+" at bounding box center [275, 60] width 7 height 7
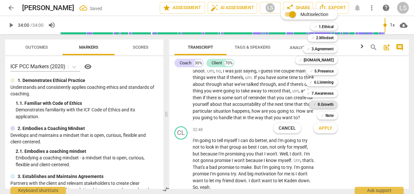
click at [326, 106] on b "8.Growth" at bounding box center [326, 104] width 16 height 8
click at [326, 126] on span "Apply" at bounding box center [326, 128] width 14 height 7
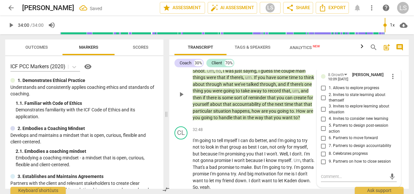
scroll to position [3924, 0]
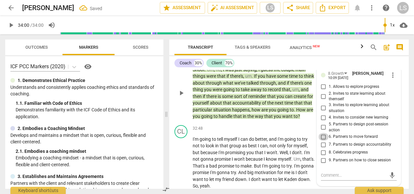
click at [324, 140] on input "6. Partners to move forward" at bounding box center [324, 137] width 10 height 8
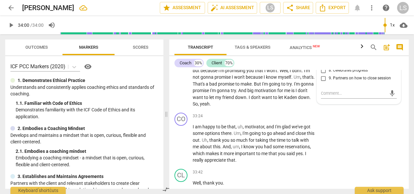
scroll to position [4021, 0]
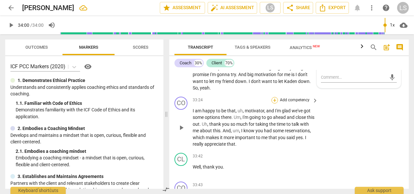
click at [274, 103] on div "+" at bounding box center [275, 100] width 7 height 7
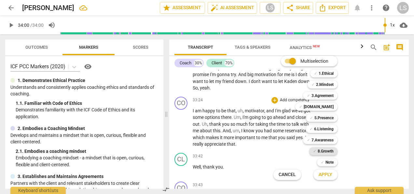
click at [327, 154] on b "8.Growth" at bounding box center [326, 151] width 16 height 8
click at [329, 161] on b "Note" at bounding box center [330, 162] width 8 height 8
click at [330, 173] on span "Apply" at bounding box center [326, 174] width 14 height 7
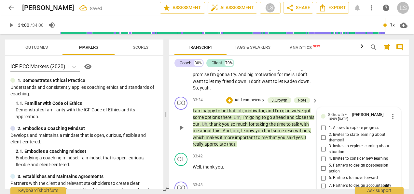
scroll to position [4126, 0]
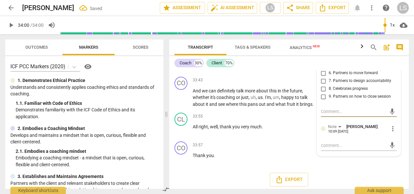
click at [323, 100] on input "9. Partners on how to close session" at bounding box center [324, 97] width 10 height 8
click at [335, 148] on textarea at bounding box center [353, 145] width 65 height 6
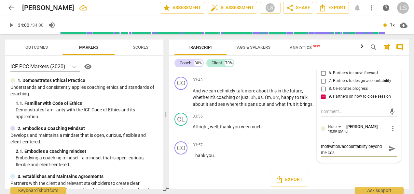
scroll to position [0, 0]
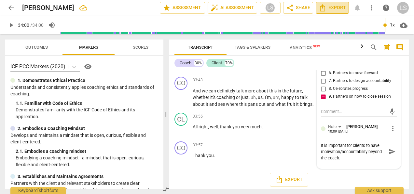
click at [333, 9] on span "Export" at bounding box center [332, 8] width 27 height 8
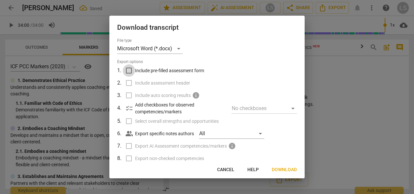
click at [128, 68] on input "Include pre-filled assessment form" at bounding box center [129, 70] width 12 height 12
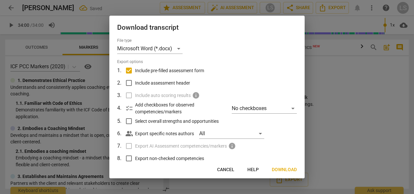
click at [128, 83] on input "Include assessment header" at bounding box center [129, 83] width 12 height 12
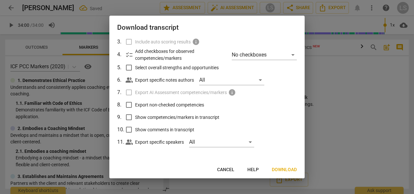
click at [126, 108] on input "Export non-checked competencies" at bounding box center [129, 104] width 12 height 12
click at [130, 116] on input "Show competencies/markers in transcript" at bounding box center [129, 117] width 12 height 12
drag, startPoint x: 129, startPoint y: 129, endPoint x: 173, endPoint y: 139, distance: 45.5
click at [129, 129] on input "Show comments in transcript" at bounding box center [129, 129] width 12 height 12
click at [280, 168] on span "Download" at bounding box center [284, 169] width 25 height 7
